Goal: Find specific page/section

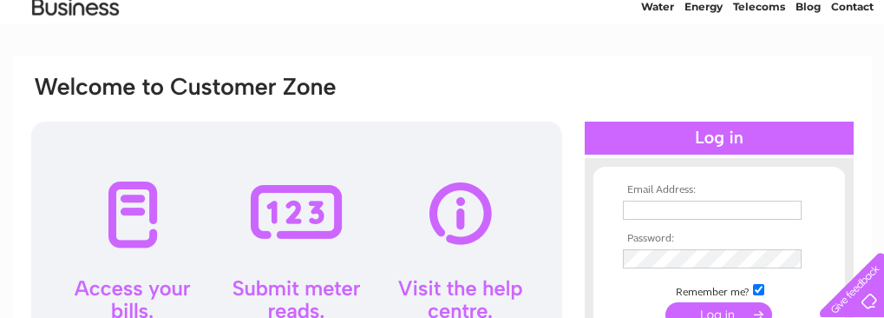
scroll to position [174, 0]
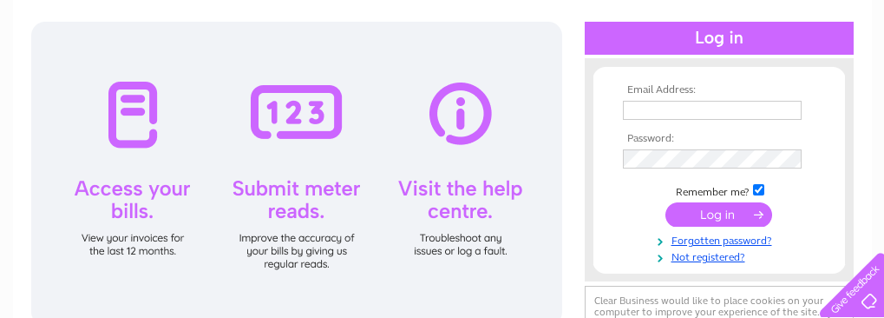
click at [664, 118] on input "text" at bounding box center [712, 110] width 179 height 19
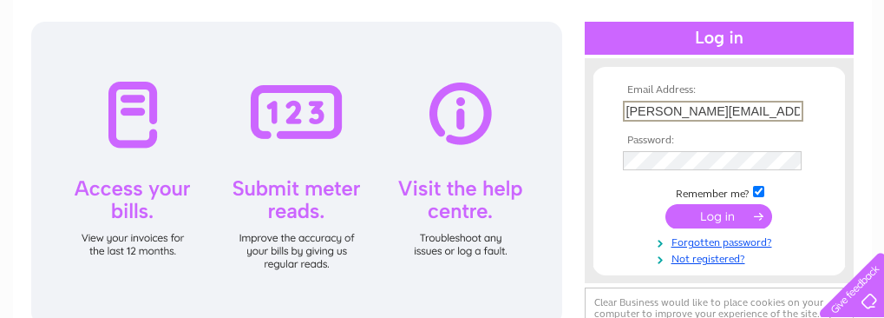
type input "frances@creaghconcrete.com"
click at [671, 168] on td at bounding box center [719, 161] width 201 height 28
click at [743, 221] on input "submit" at bounding box center [718, 216] width 107 height 24
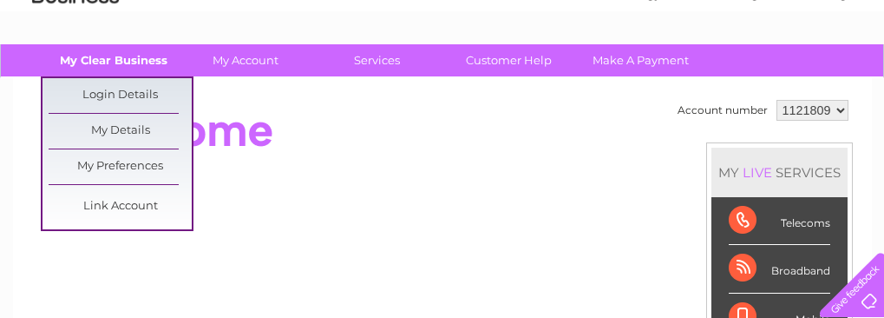
scroll to position [87, 0]
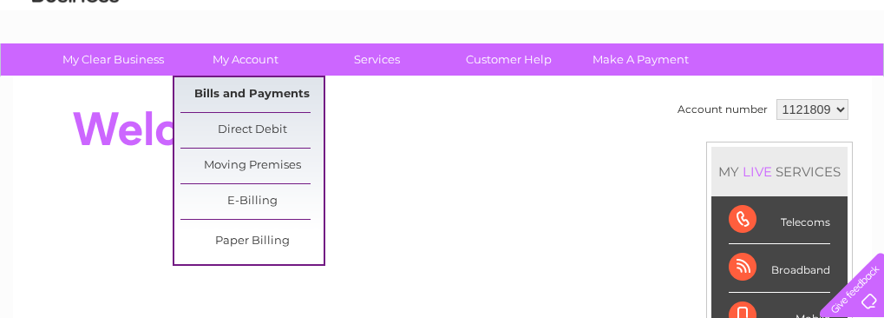
click at [275, 95] on link "Bills and Payments" at bounding box center [251, 94] width 143 height 35
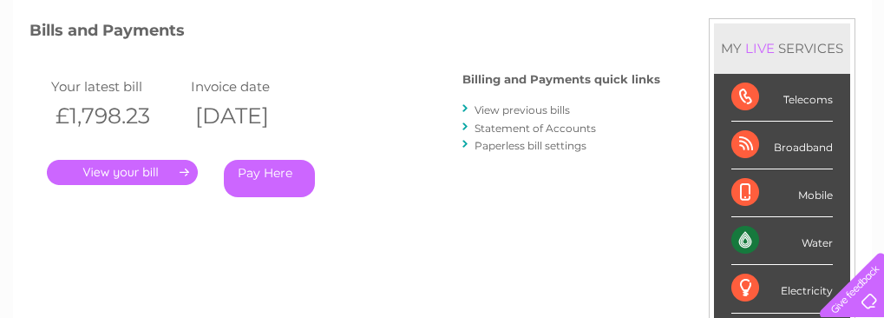
scroll to position [260, 0]
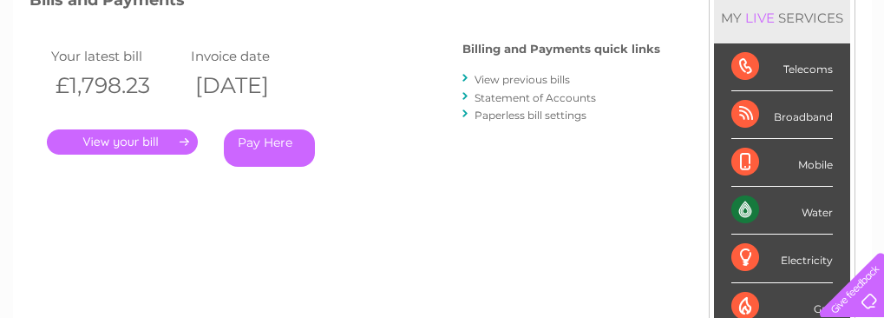
click at [150, 139] on link "." at bounding box center [122, 141] width 151 height 25
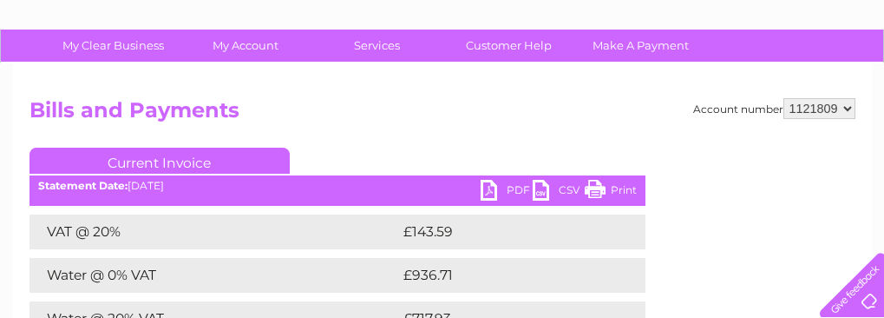
scroll to position [87, 0]
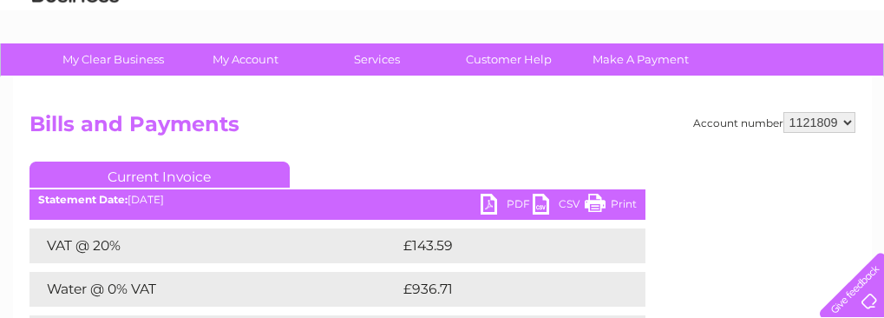
click at [482, 204] on link "PDF" at bounding box center [507, 205] width 52 height 25
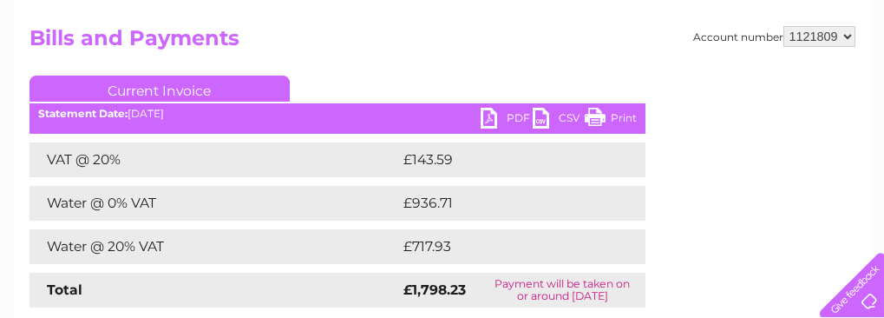
scroll to position [174, 0]
